Goal: Task Accomplishment & Management: Complete application form

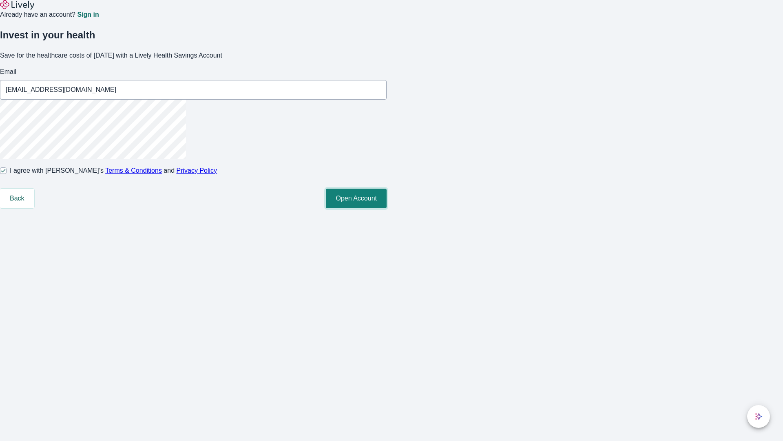
click at [387, 208] on button "Open Account" at bounding box center [356, 198] width 61 height 20
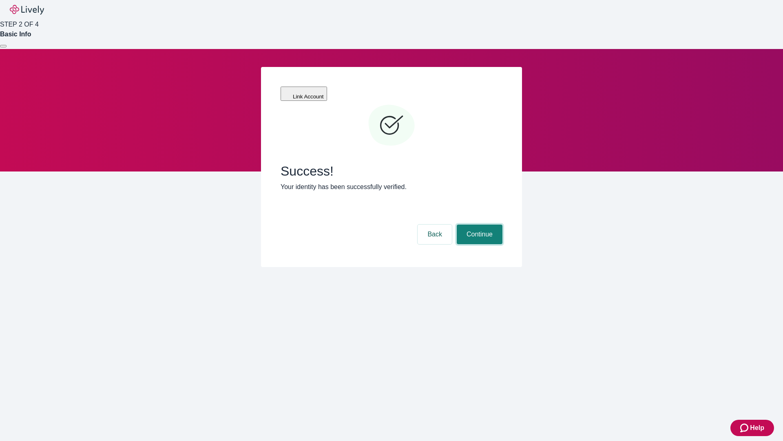
click at [478, 224] on button "Continue" at bounding box center [480, 234] width 46 height 20
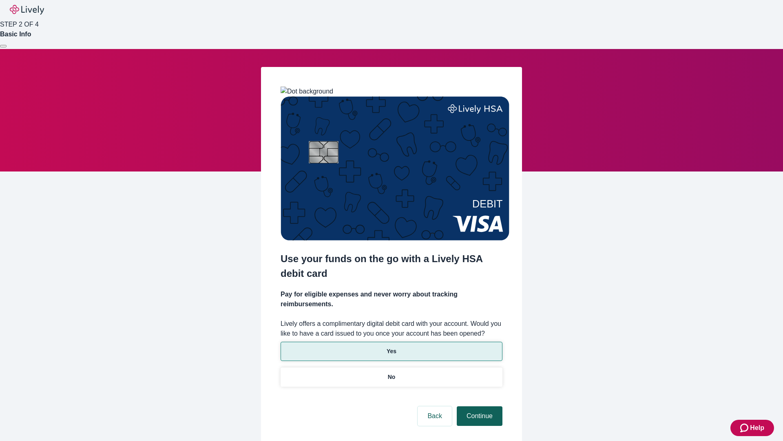
click at [391, 347] on p "Yes" at bounding box center [392, 351] width 10 height 9
click at [478, 406] on button "Continue" at bounding box center [480, 416] width 46 height 20
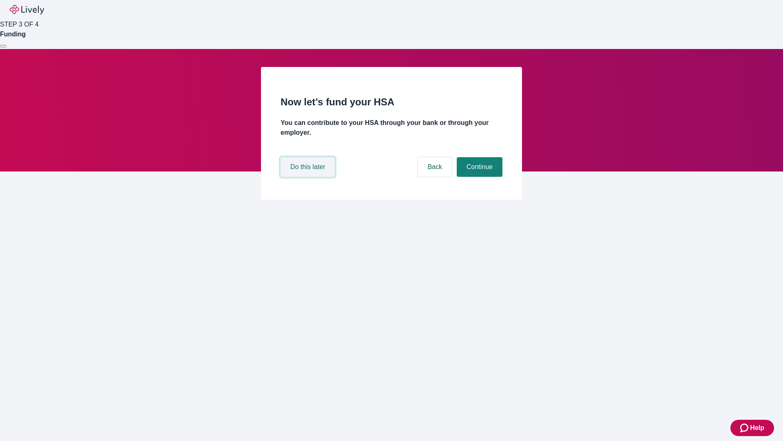
click at [309, 177] on button "Do this later" at bounding box center [308, 167] width 54 height 20
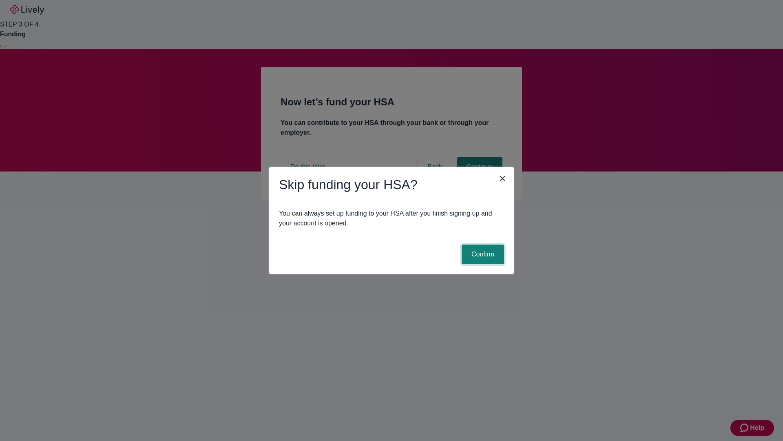
click at [482, 254] on button "Confirm" at bounding box center [483, 254] width 42 height 20
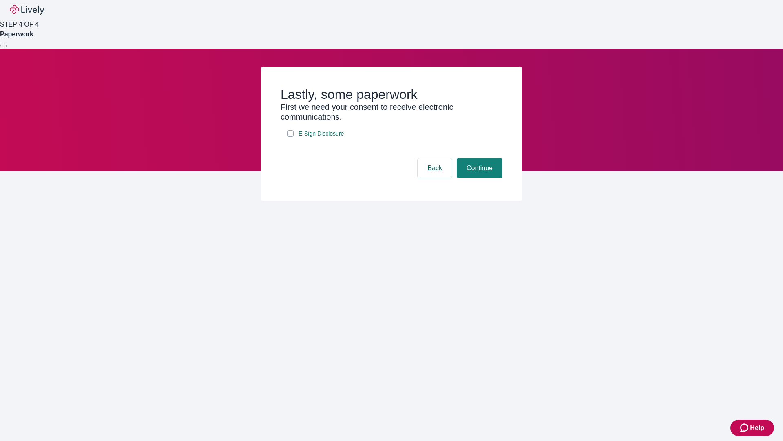
click at [290, 137] on input "E-Sign Disclosure" at bounding box center [290, 133] width 7 height 7
checkbox input "true"
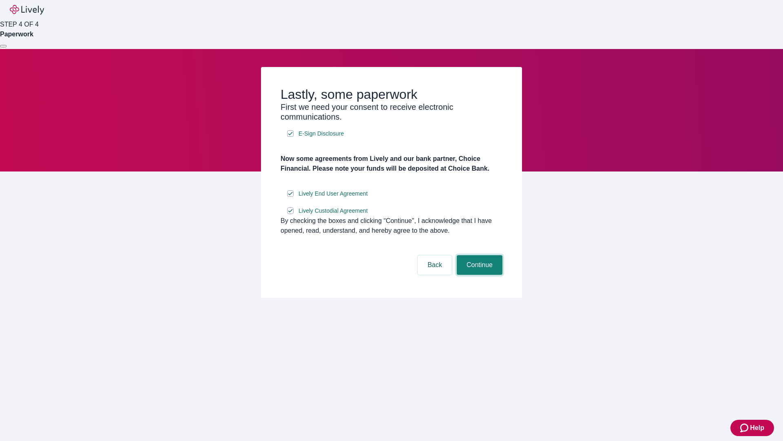
click at [478, 275] on button "Continue" at bounding box center [480, 265] width 46 height 20
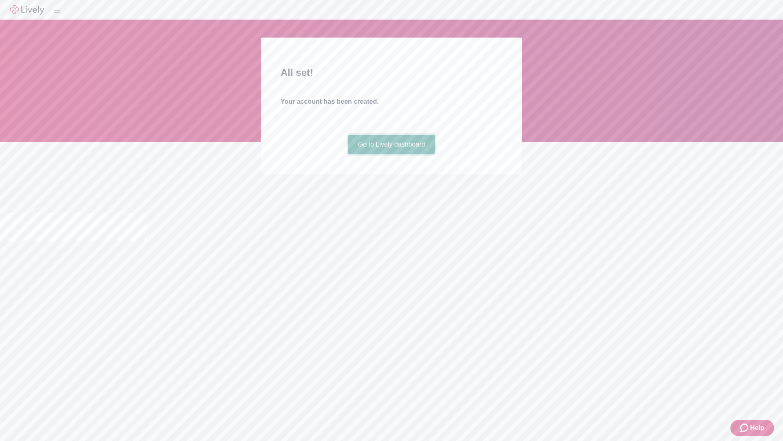
click at [391, 154] on link "Go to Lively dashboard" at bounding box center [391, 145] width 87 height 20
